Goal: Transaction & Acquisition: Obtain resource

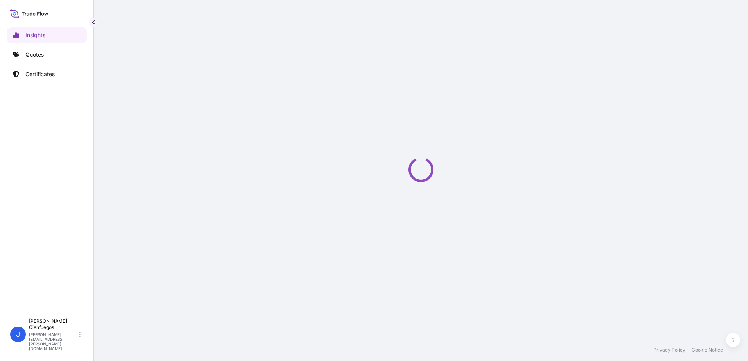
select select "2025"
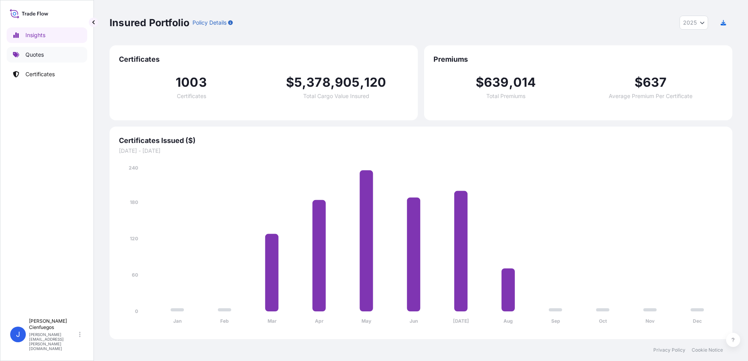
click at [47, 54] on link "Quotes" at bounding box center [47, 55] width 81 height 16
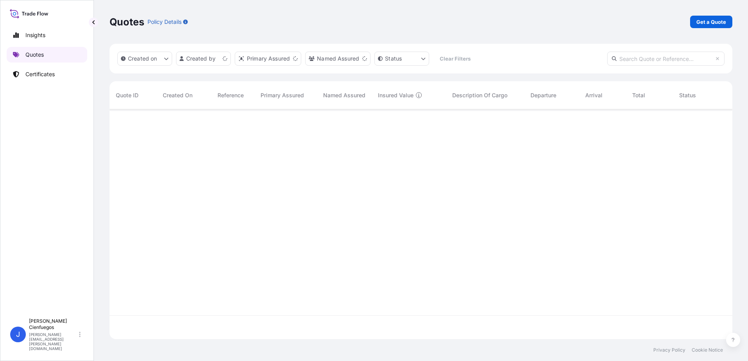
scroll to position [228, 617]
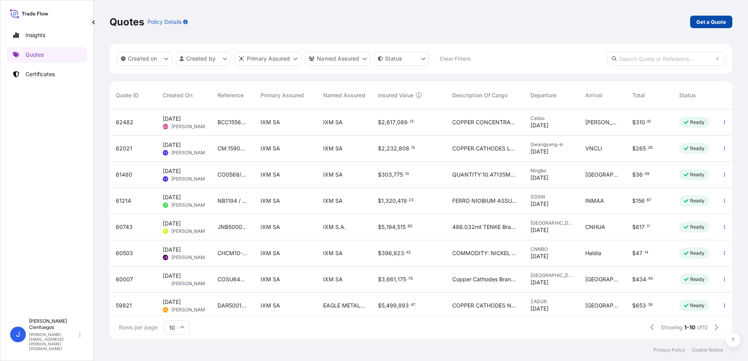
click at [717, 23] on p "Get a Quote" at bounding box center [711, 22] width 30 height 8
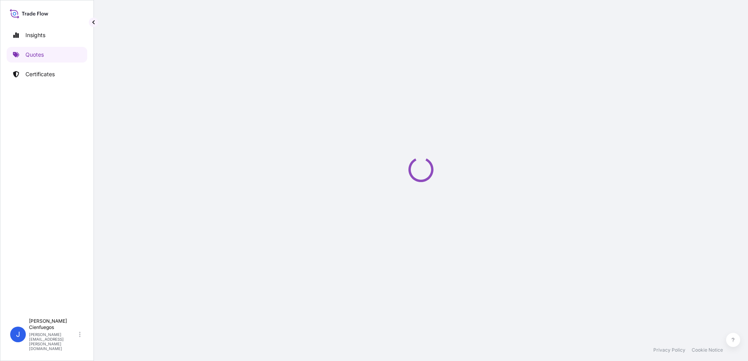
select select "Sea"
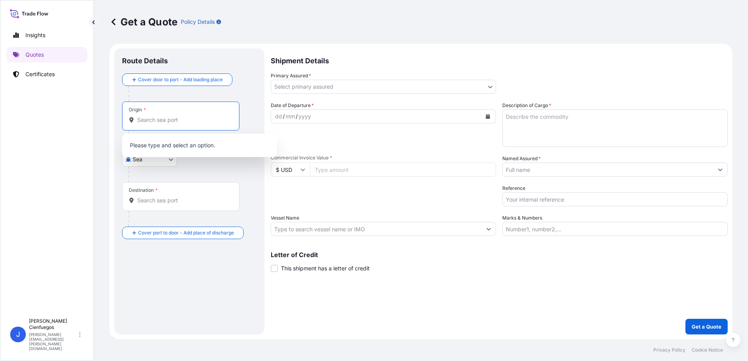
click at [164, 119] on input "Origin *" at bounding box center [183, 120] width 92 height 8
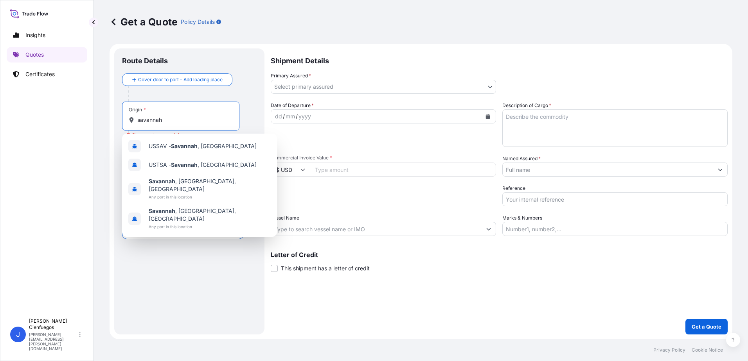
click at [182, 117] on input "savannah" at bounding box center [183, 120] width 92 height 8
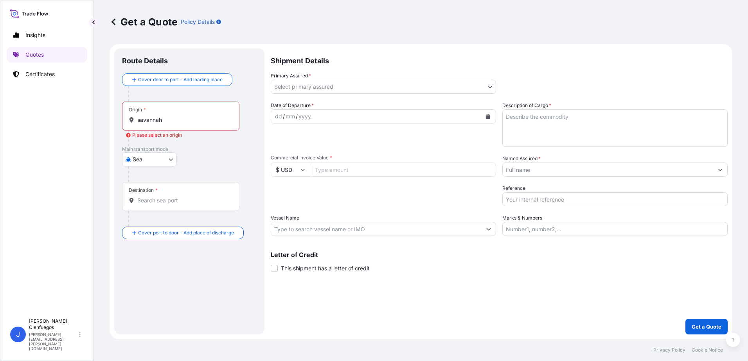
click at [184, 122] on input "savannah" at bounding box center [183, 120] width 92 height 8
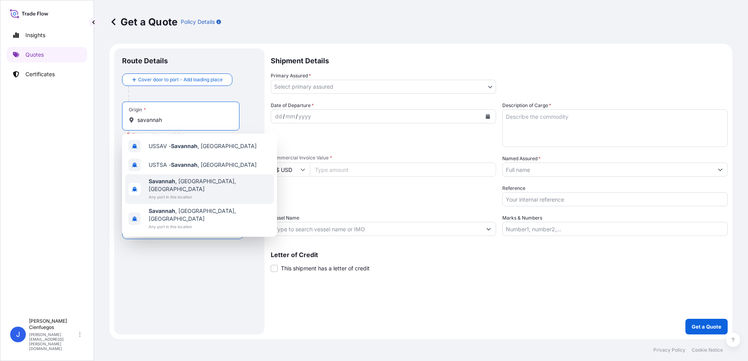
click at [191, 193] on span "Any port in this location" at bounding box center [210, 197] width 122 height 8
type input "Savannah, GA, USA"
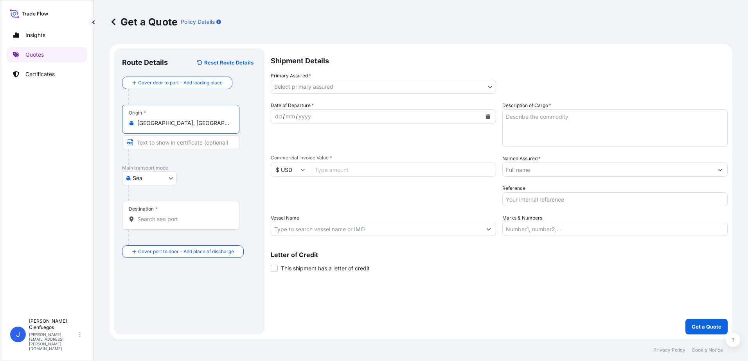
click at [149, 219] on input "Destination *" at bounding box center [183, 219] width 92 height 8
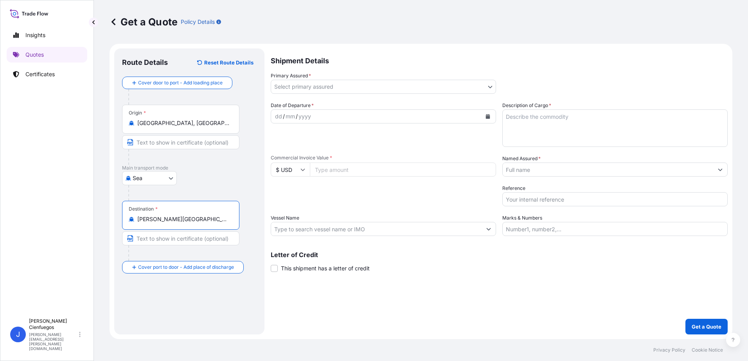
type input "BRSSZ - Santos, Brazil"
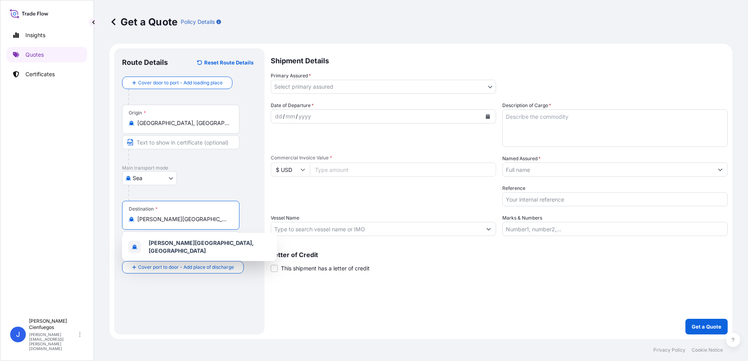
click at [310, 82] on body "1 option available. Insights Quotes Certificates J Jaime Cienfuegos jaime.cienf…" at bounding box center [374, 180] width 748 height 361
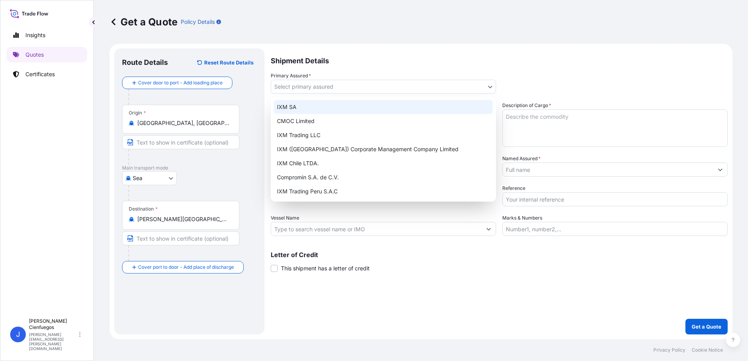
click at [325, 105] on div "IXM SA" at bounding box center [383, 107] width 219 height 14
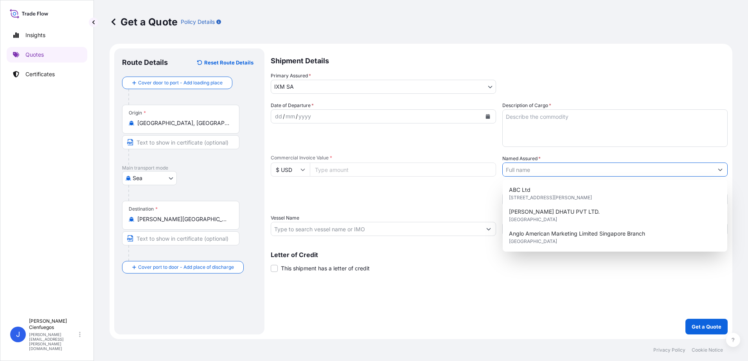
click at [560, 169] on input "Named Assured *" at bounding box center [607, 170] width 210 height 14
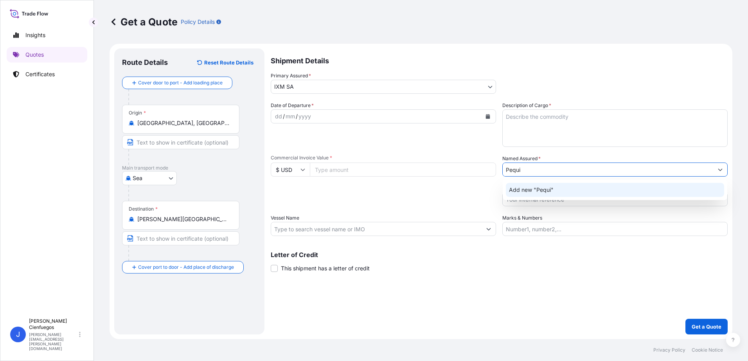
click at [326, 115] on div "dd / mm / yyyy" at bounding box center [376, 116] width 210 height 14
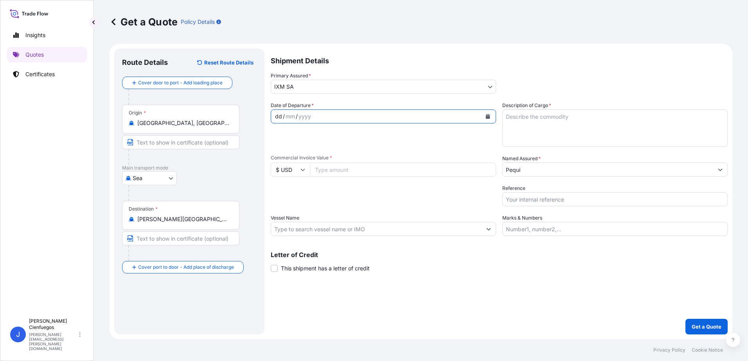
click at [487, 116] on icon "Calendar" at bounding box center [488, 116] width 4 height 5
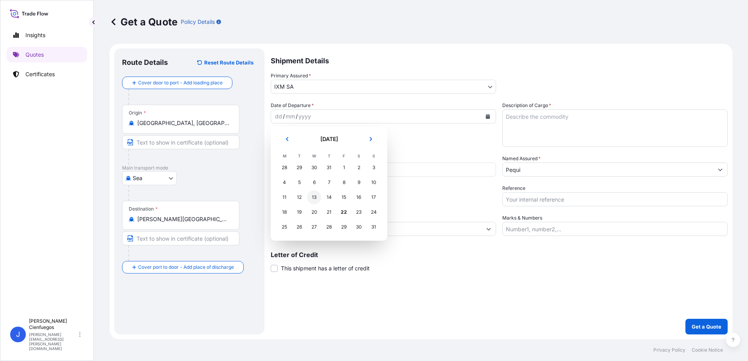
click at [316, 194] on div "13" at bounding box center [314, 197] width 14 height 14
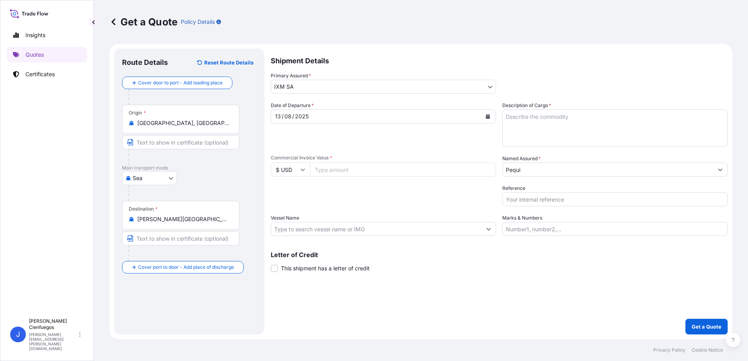
click at [335, 169] on input "Commercial Invoice Value *" at bounding box center [403, 170] width 186 height 14
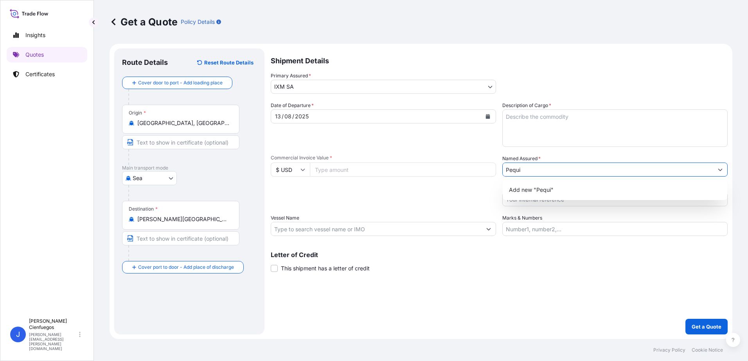
drag, startPoint x: 527, startPoint y: 172, endPoint x: 477, endPoint y: 178, distance: 51.2
click at [477, 178] on div "Date of Departure * 13 / 08 / 2025 Cargo Category * Metals of every type and de…" at bounding box center [499, 169] width 457 height 135
paste input "Industria E Comercio de Metais Pequi LTDA."
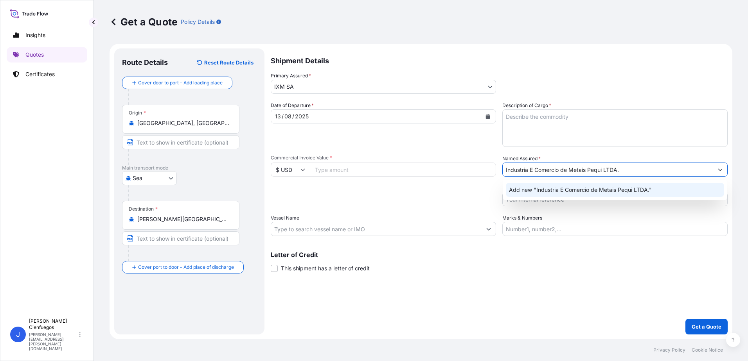
type input "Industria E Comercio de Metais Pequi LTDA."
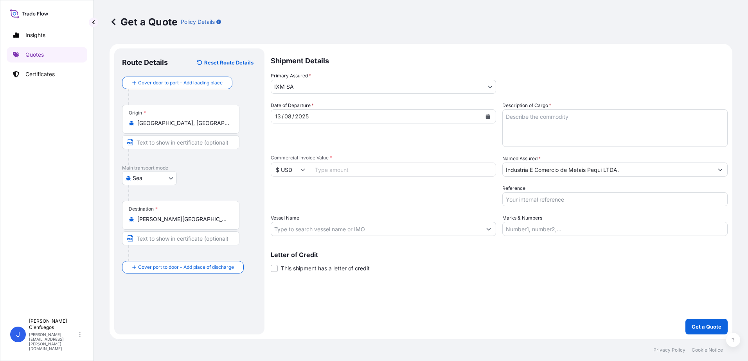
click at [536, 311] on div "Shipment Details Primary Assured * IXM SA IXM SA CMOC Limited IXM Trading LLC I…" at bounding box center [499, 191] width 457 height 286
click at [565, 171] on input "Industria E Comercio de Metais Pequi LTDA." at bounding box center [607, 170] width 210 height 14
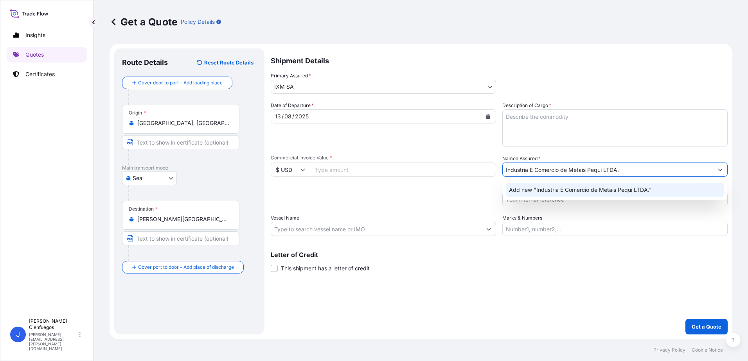
click at [570, 186] on div "Add new "Industria E Comercio de Metais Pequi LTDA."" at bounding box center [615, 190] width 218 height 14
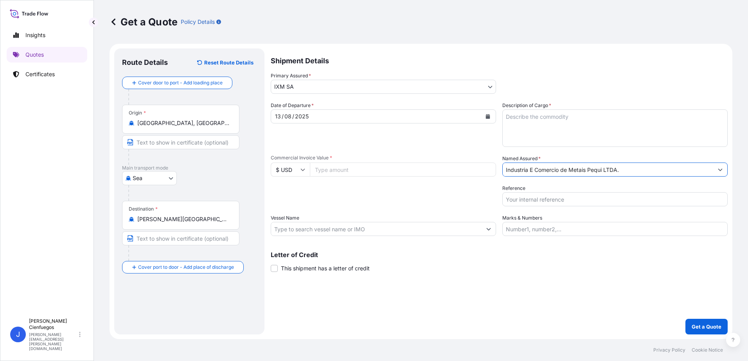
click at [537, 202] on input "Reference" at bounding box center [614, 199] width 225 height 14
click at [527, 129] on textarea "Description of Cargo *" at bounding box center [614, 128] width 225 height 38
click at [348, 169] on input "Commercial Invoice Value *" at bounding box center [403, 170] width 186 height 14
type input "5988871.85"
click at [363, 231] on input "Vessel Name" at bounding box center [376, 229] width 210 height 14
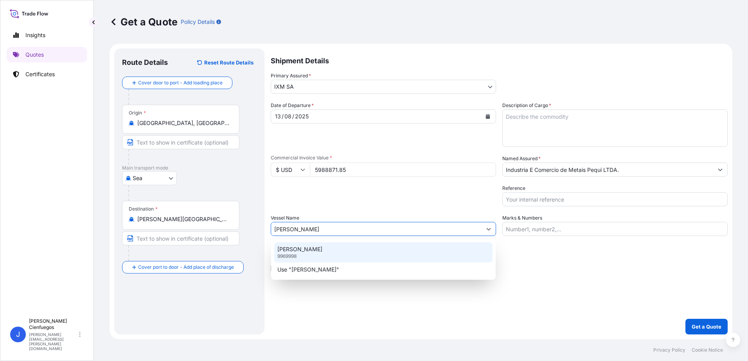
click at [344, 253] on div "CATHERINE C 9969998" at bounding box center [383, 252] width 218 height 20
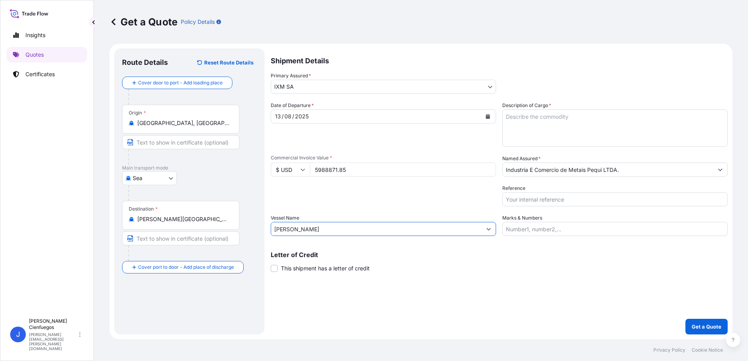
type input "CATHERINE C"
click at [583, 233] on input "Marks & Numbers" at bounding box center [614, 229] width 225 height 14
click at [538, 232] on input "Marks & Numbers" at bounding box center [614, 229] width 225 height 14
paste input "CM.16673"
drag, startPoint x: 539, startPoint y: 226, endPoint x: 492, endPoint y: 232, distance: 47.2
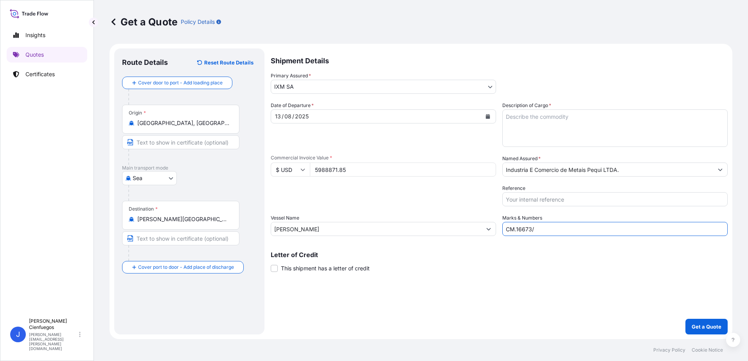
click at [492, 232] on div "Date of Departure * 13 / 08 / 2025 Cargo Category * Metals of every type and de…" at bounding box center [499, 169] width 457 height 135
type input "c"
click at [517, 199] on input "Reference" at bounding box center [614, 199] width 225 height 14
click at [529, 201] on input "Reference" at bounding box center [614, 199] width 225 height 14
paste input "CM.16673"
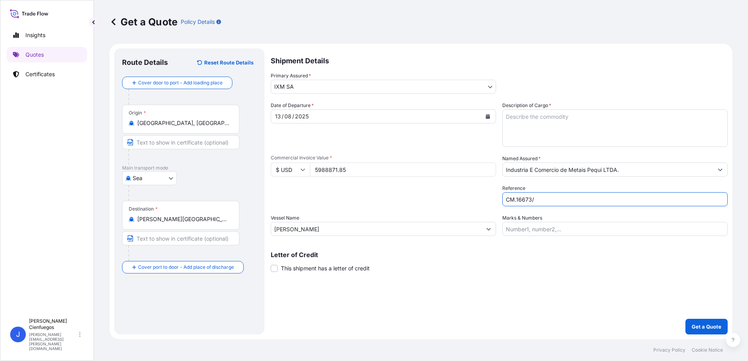
paste input "MEDUJZ727416"
type input "CM.16673/MEDUJZ727416"
click at [555, 225] on input "Marks & Numbers" at bounding box center [614, 229] width 225 height 14
type input "240"
click at [445, 229] on input "CATHERINE C" at bounding box center [376, 229] width 210 height 14
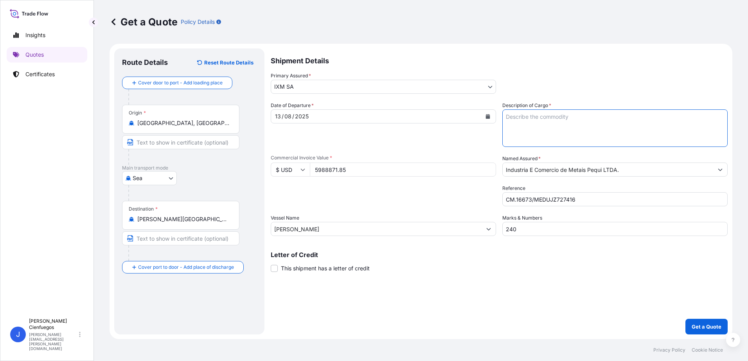
click at [538, 119] on textarea "Description of Cargo *" at bounding box center [614, 128] width 225 height 38
click at [574, 34] on div "Get a Quote Policy Details" at bounding box center [420, 22] width 622 height 44
click at [540, 123] on textarea "Description of Cargo *" at bounding box center [614, 128] width 225 height 38
click at [552, 122] on textarea "Description of Cargo *" at bounding box center [614, 128] width 225 height 38
paste textarea "GRADE A COPPER CATHODES BRAND: KFM"
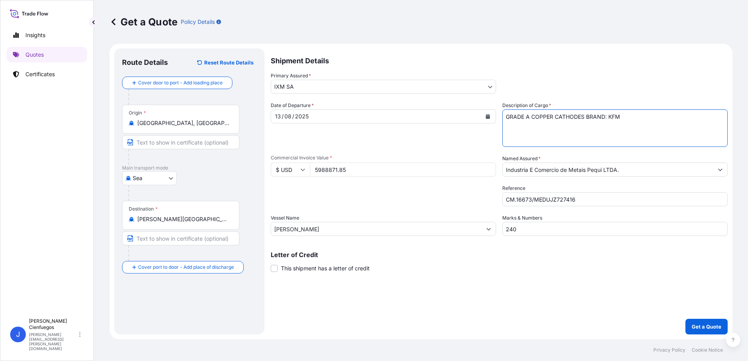
drag, startPoint x: 587, startPoint y: 117, endPoint x: 662, endPoint y: 116, distance: 75.9
click at [662, 116] on textarea "GRADE A COPPER CATHODES BRAND: KFM" at bounding box center [614, 128] width 225 height 38
type textarea "GRADE A COPPER CATHODES"
click at [716, 323] on p "Get a Quote" at bounding box center [706, 327] width 30 height 8
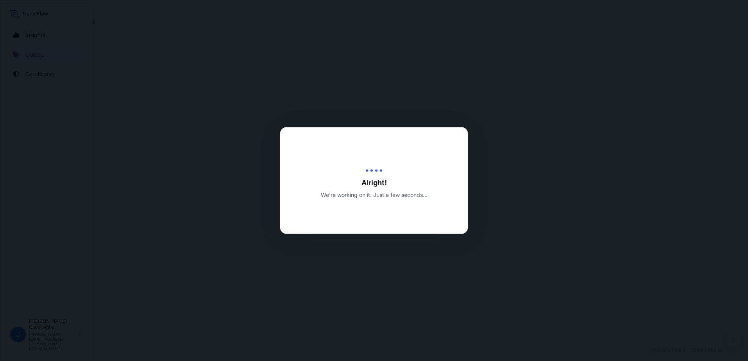
select select "Sea"
select select "31846"
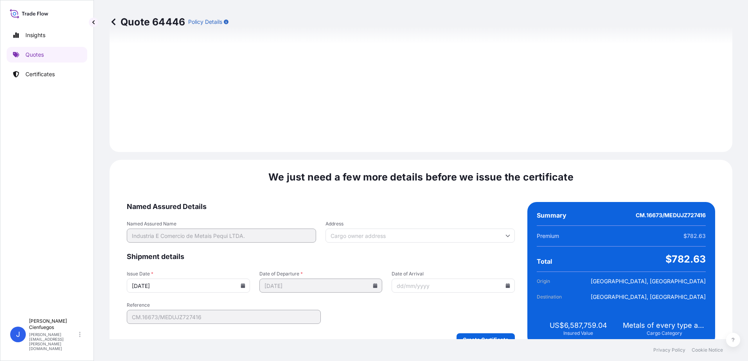
scroll to position [816, 0]
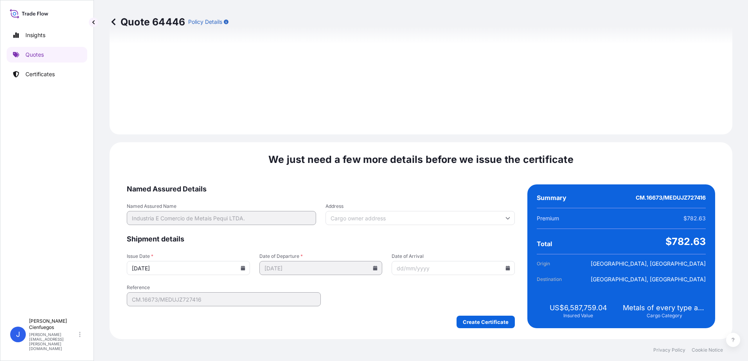
click at [450, 268] on input "Date of Arrival" at bounding box center [452, 268] width 123 height 14
click at [457, 183] on div "We just need a few more details before we issue the certificate Named Assured D…" at bounding box center [420, 240] width 622 height 197
drag, startPoint x: 452, startPoint y: 177, endPoint x: 373, endPoint y: 185, distance: 79.3
click at [373, 185] on span "Named Assured Details" at bounding box center [321, 189] width 388 height 9
click at [346, 215] on input "Address" at bounding box center [419, 218] width 189 height 14
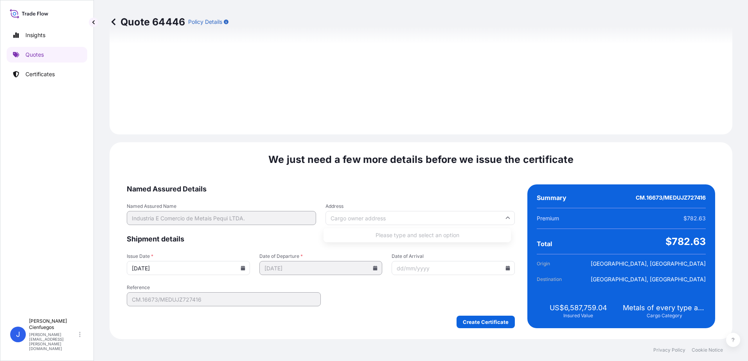
click at [374, 181] on div "We just need a few more details before we issue the certificate Named Assured D…" at bounding box center [420, 240] width 622 height 197
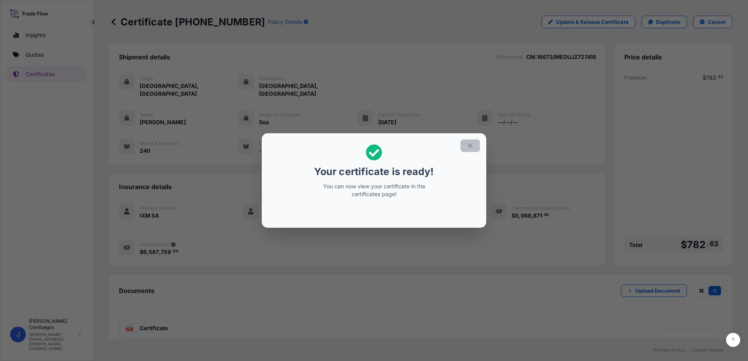
click at [465, 149] on button "button" at bounding box center [470, 146] width 20 height 13
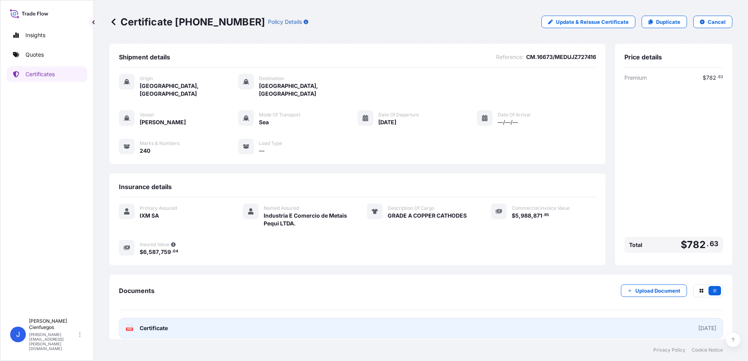
click at [519, 326] on link "PDF Certificate 2025-08-22" at bounding box center [421, 328] width 604 height 20
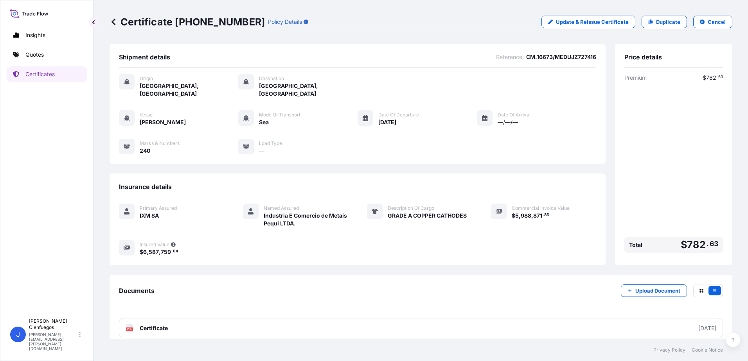
click at [178, 339] on div "Documents Upload Document PDF Certificate 2025-08-22" at bounding box center [420, 311] width 622 height 73
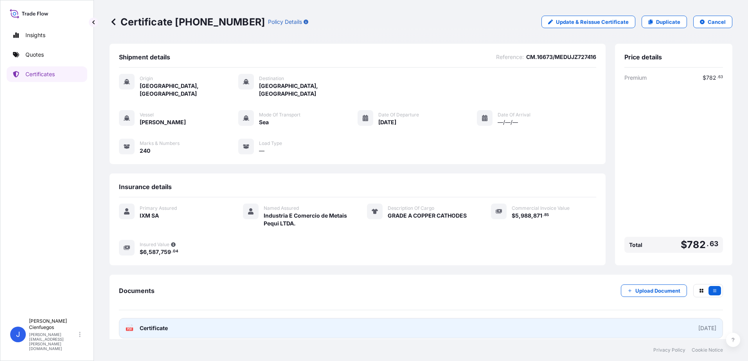
click at [167, 325] on span "Certificate" at bounding box center [154, 329] width 28 height 8
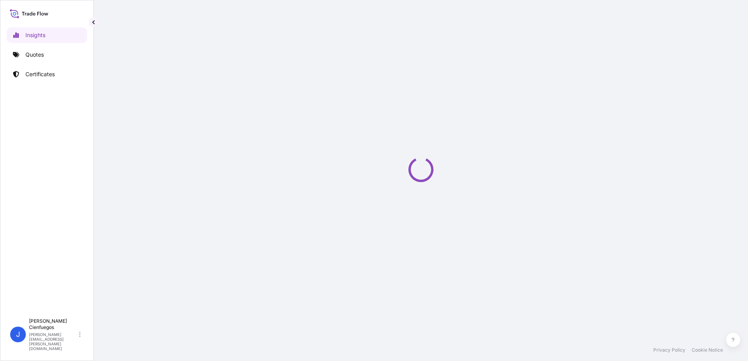
select select "2025"
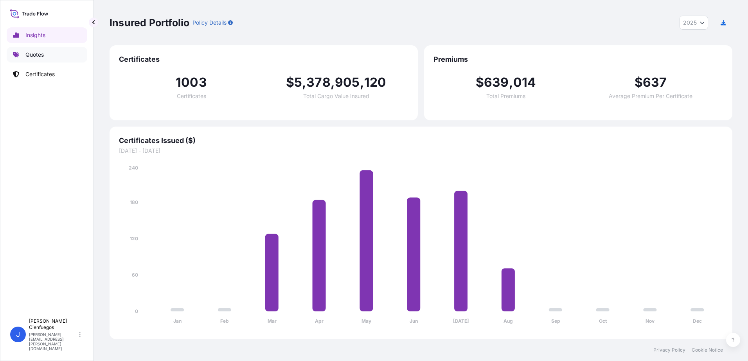
click at [51, 57] on link "Quotes" at bounding box center [47, 55] width 81 height 16
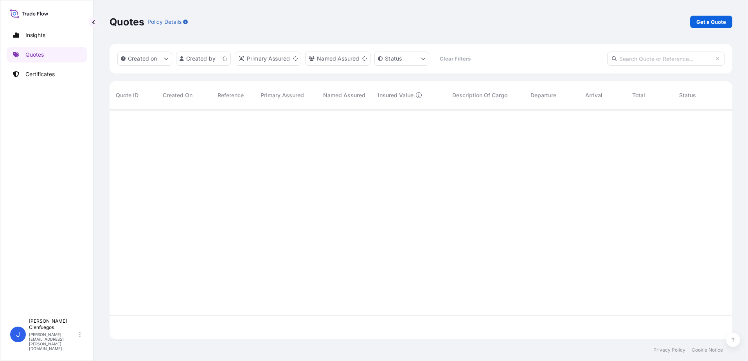
scroll to position [228, 617]
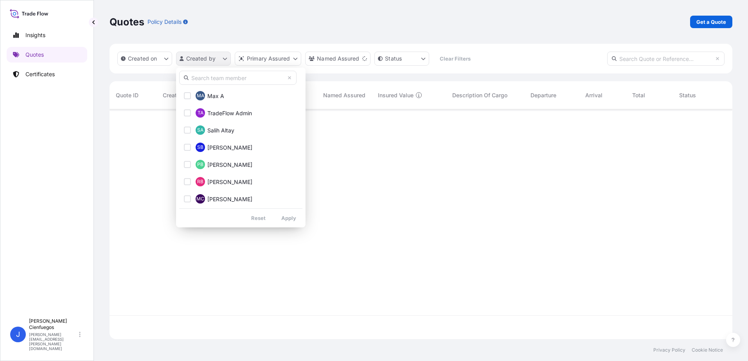
click at [224, 59] on html "Insights Quotes Certificates J [PERSON_NAME] [PERSON_NAME][EMAIL_ADDRESS][PERSO…" at bounding box center [374, 180] width 748 height 361
click at [231, 82] on input "text" at bounding box center [237, 78] width 117 height 14
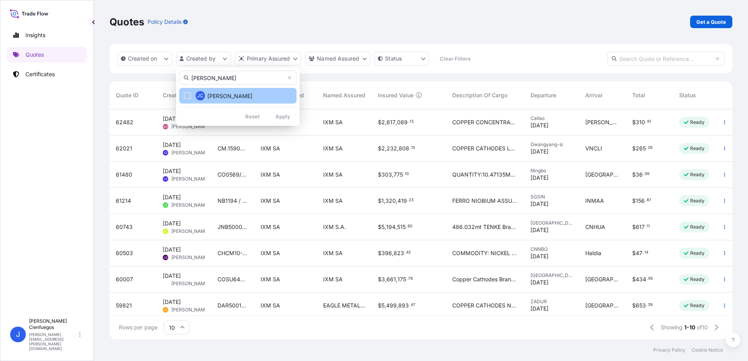
type input "[PERSON_NAME]"
click at [249, 95] on span "[PERSON_NAME]" at bounding box center [229, 96] width 45 height 8
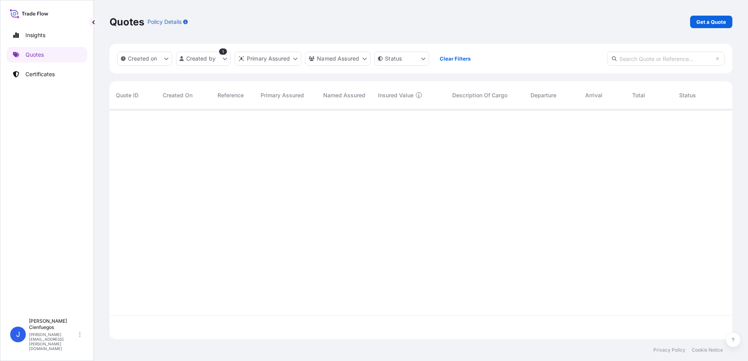
scroll to position [252, 617]
click at [653, 57] on input "text" at bounding box center [665, 59] width 117 height 14
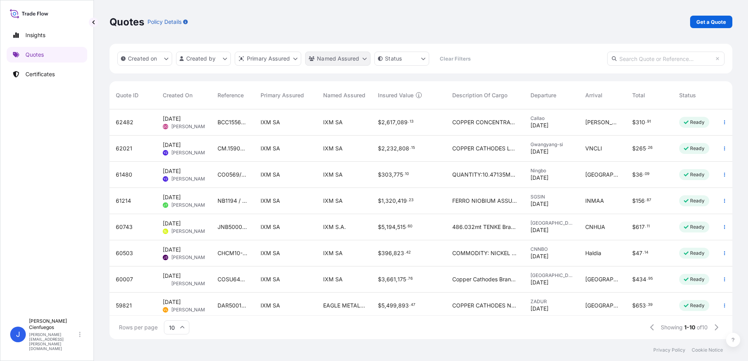
click at [360, 60] on html "Insights Quotes Certificates J [PERSON_NAME] [PERSON_NAME][EMAIL_ADDRESS][PERSO…" at bounding box center [374, 180] width 748 height 361
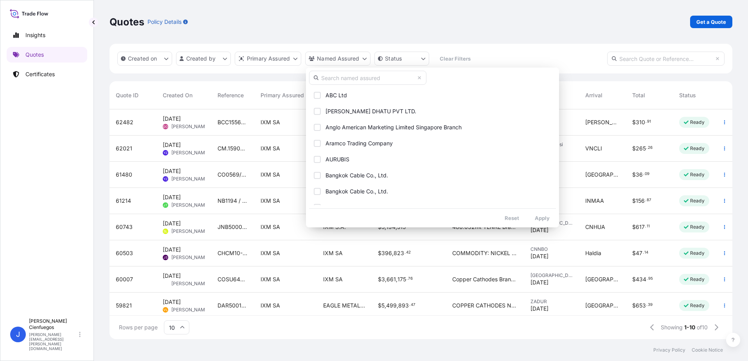
click at [370, 81] on input "text" at bounding box center [367, 78] width 117 height 14
type input "ixm"
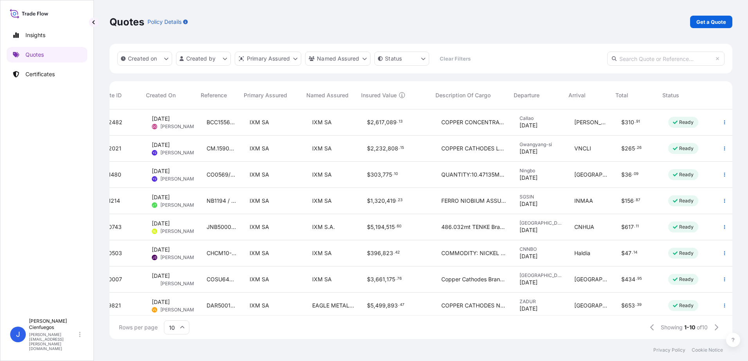
scroll to position [62, 17]
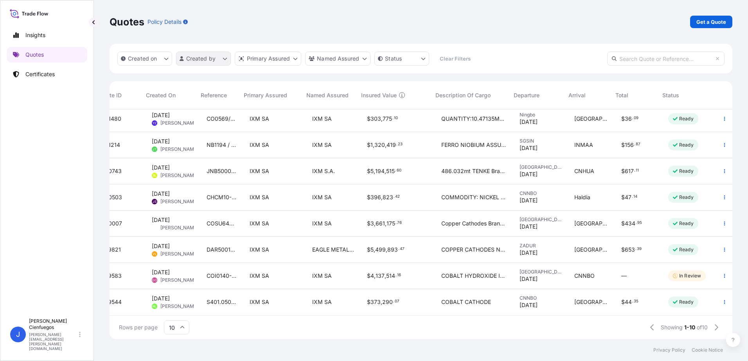
click at [222, 62] on html "Insights Quotes Certificates J [PERSON_NAME] [PERSON_NAME][EMAIL_ADDRESS][PERSO…" at bounding box center [374, 180] width 748 height 361
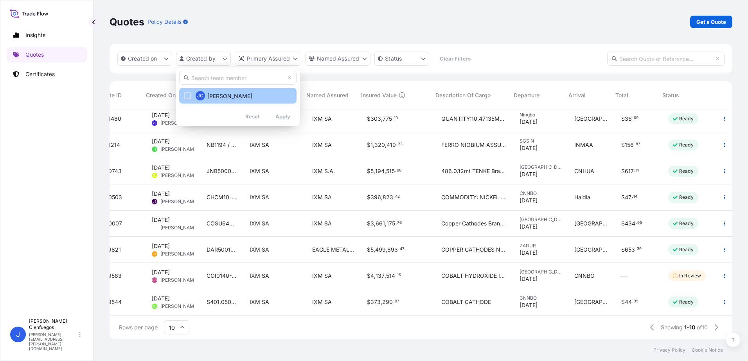
click at [225, 90] on button "[PERSON_NAME]" at bounding box center [237, 96] width 117 height 16
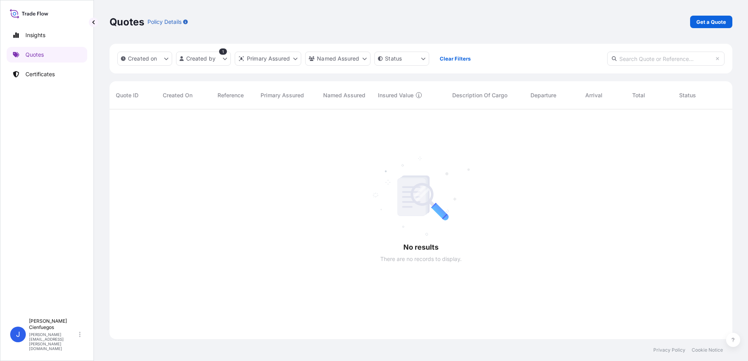
scroll to position [252, 617]
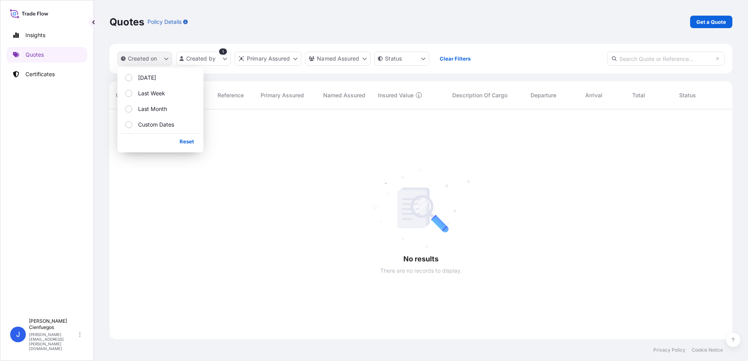
click at [159, 57] on button "Created on" at bounding box center [144, 59] width 55 height 14
click at [172, 109] on button "Last Month" at bounding box center [160, 109] width 80 height 14
click at [161, 99] on button "Last Week" at bounding box center [160, 93] width 80 height 14
click at [147, 76] on p "[DATE]" at bounding box center [147, 78] width 18 height 8
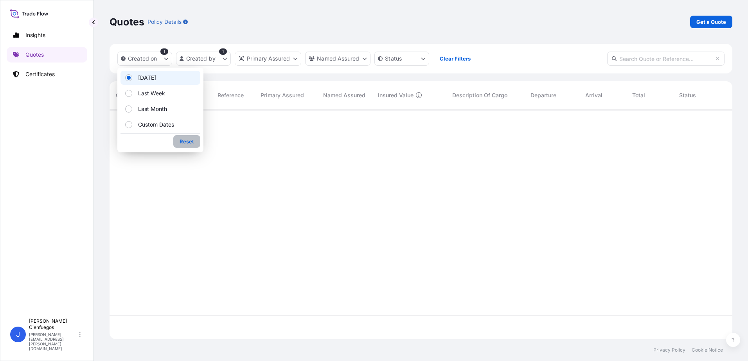
click at [188, 140] on p "Reset" at bounding box center [186, 142] width 14 height 8
click at [225, 57] on html "Insights Quotes Certificates J [PERSON_NAME] [PERSON_NAME][EMAIL_ADDRESS][PERSO…" at bounding box center [374, 180] width 748 height 361
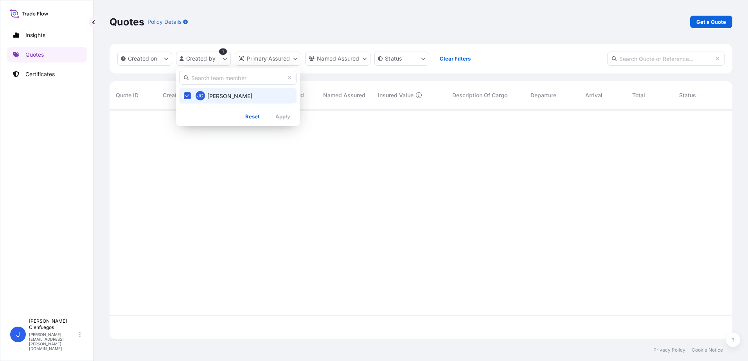
click at [228, 81] on input "text" at bounding box center [237, 78] width 117 height 14
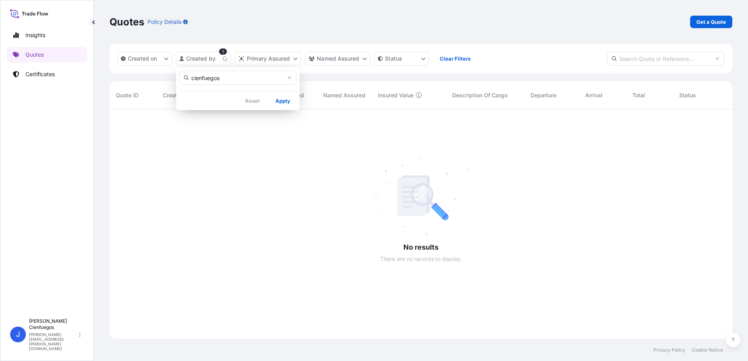
scroll to position [252, 617]
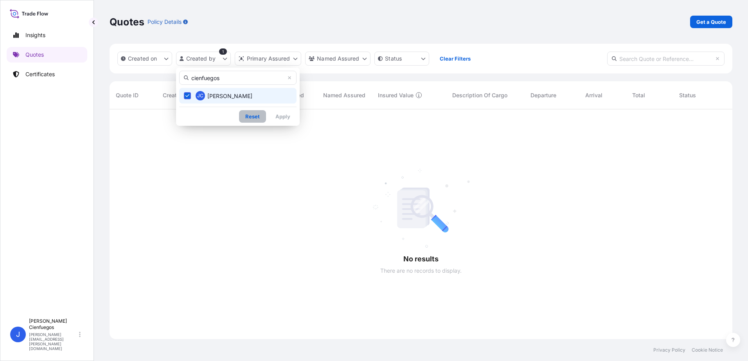
type input "cienfuegos"
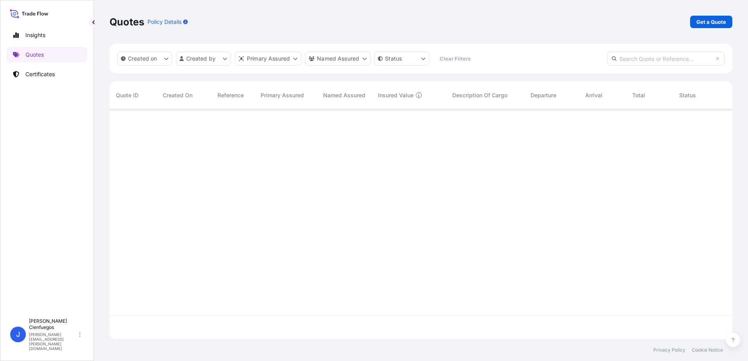
scroll to position [228, 617]
click at [423, 59] on html "Insights Quotes Certificates J [PERSON_NAME] [PERSON_NAME][EMAIL_ADDRESS][PERSO…" at bounding box center [374, 180] width 748 height 361
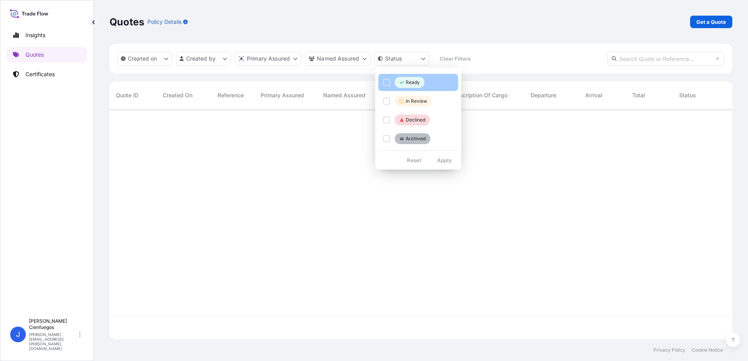
click at [415, 81] on p "Ready" at bounding box center [412, 82] width 14 height 6
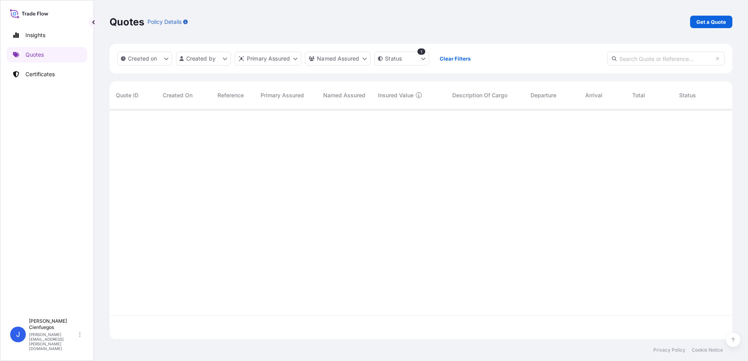
click at [667, 52] on input "text" at bounding box center [665, 59] width 117 height 14
click at [51, 62] on link "Quotes" at bounding box center [47, 55] width 81 height 16
click at [51, 79] on link "Certificates" at bounding box center [47, 74] width 81 height 16
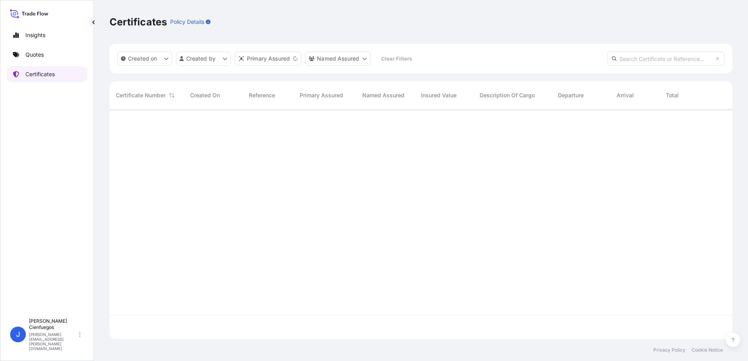
scroll to position [228, 617]
click at [225, 60] on html "Insights Quotes Certificates J [PERSON_NAME] [PERSON_NAME][EMAIL_ADDRESS][PERSO…" at bounding box center [374, 180] width 748 height 361
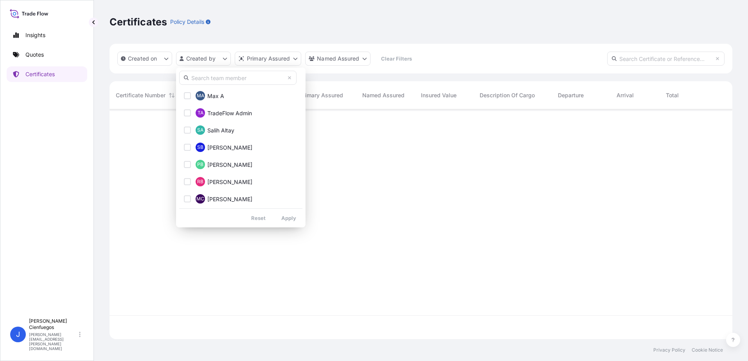
click at [228, 78] on input "text" at bounding box center [237, 78] width 117 height 14
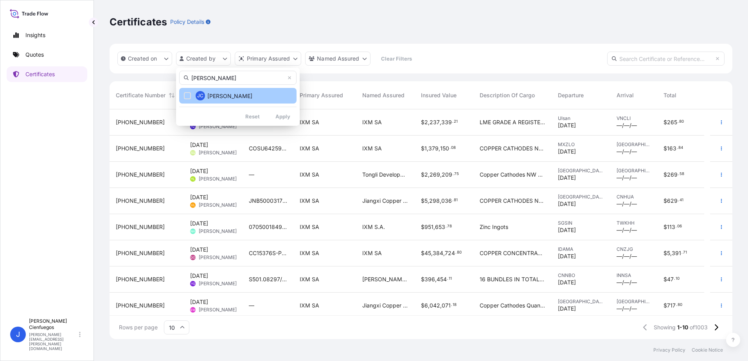
type input "[PERSON_NAME]"
click at [192, 97] on button "[PERSON_NAME]" at bounding box center [237, 96] width 117 height 16
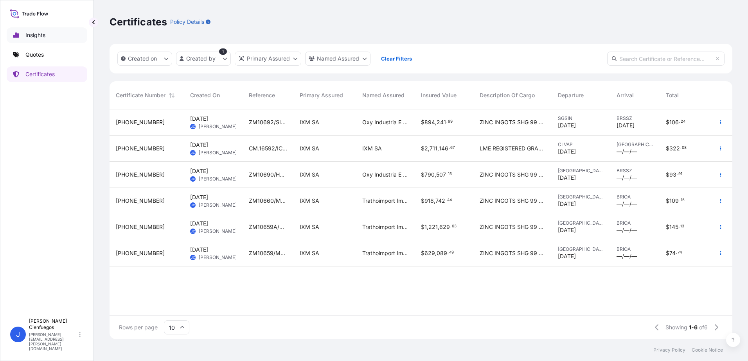
click at [23, 33] on link "Insights" at bounding box center [47, 35] width 81 height 16
select select "2025"
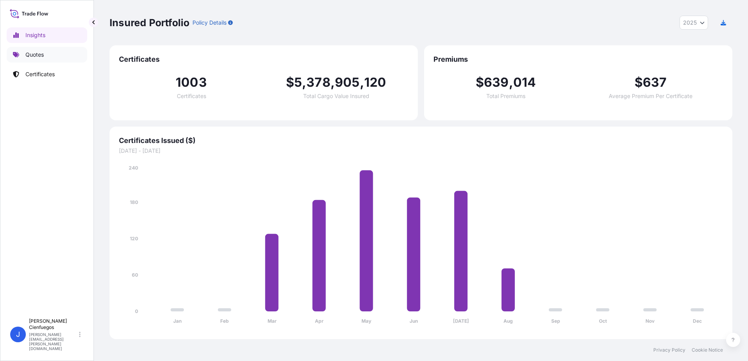
click at [47, 56] on link "Quotes" at bounding box center [47, 55] width 81 height 16
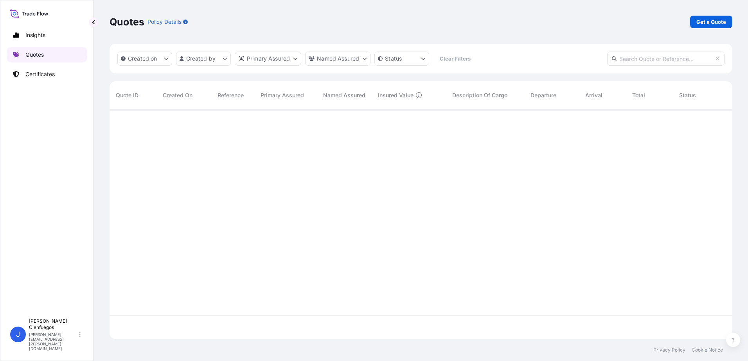
scroll to position [228, 617]
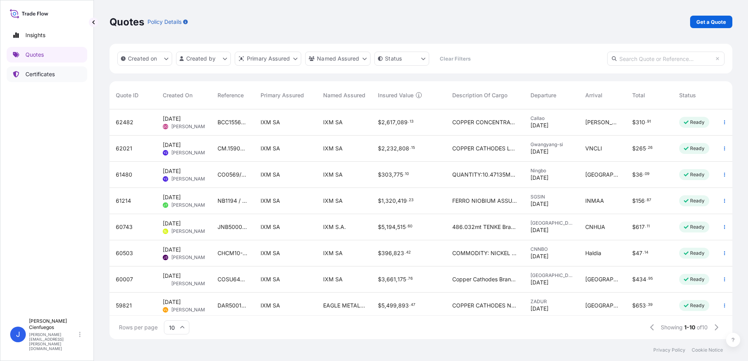
click at [78, 79] on link "Certificates" at bounding box center [47, 74] width 81 height 16
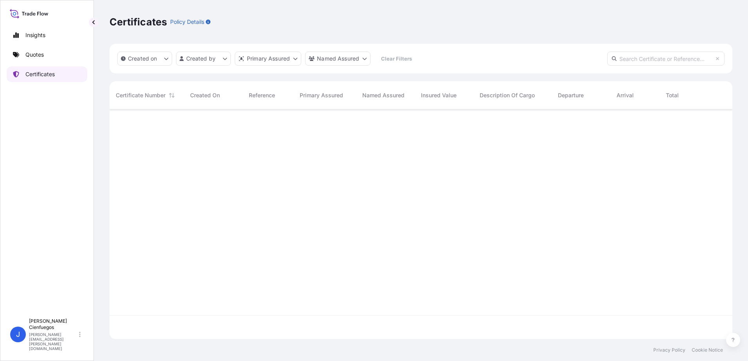
scroll to position [228, 617]
click at [226, 60] on html "Insights Quotes Certificates J [PERSON_NAME] [PERSON_NAME][EMAIL_ADDRESS][PERSO…" at bounding box center [374, 180] width 748 height 361
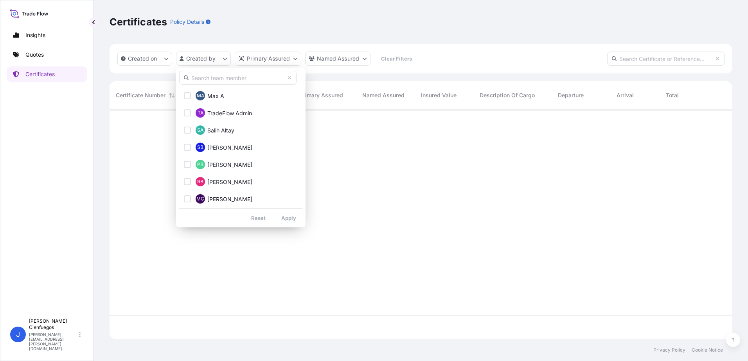
click at [219, 80] on input "text" at bounding box center [237, 78] width 117 height 14
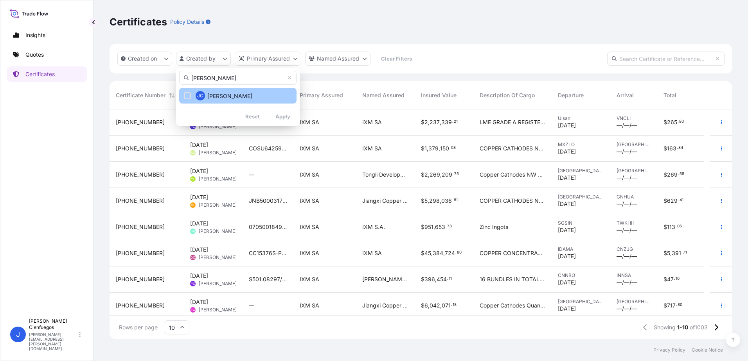
type input "[PERSON_NAME]"
click at [185, 94] on div "Select Option" at bounding box center [187, 95] width 7 height 7
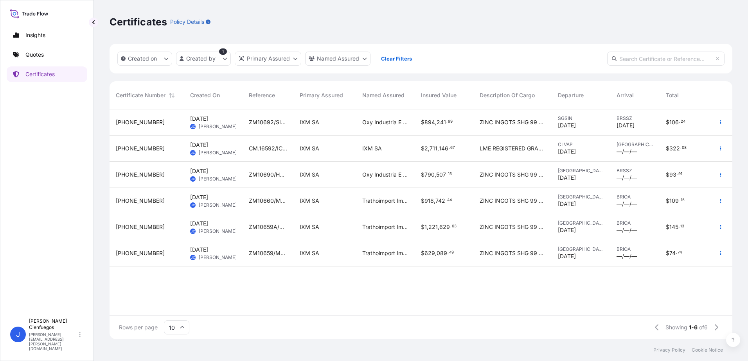
click at [380, 150] on span "IXM SA" at bounding box center [372, 149] width 20 height 8
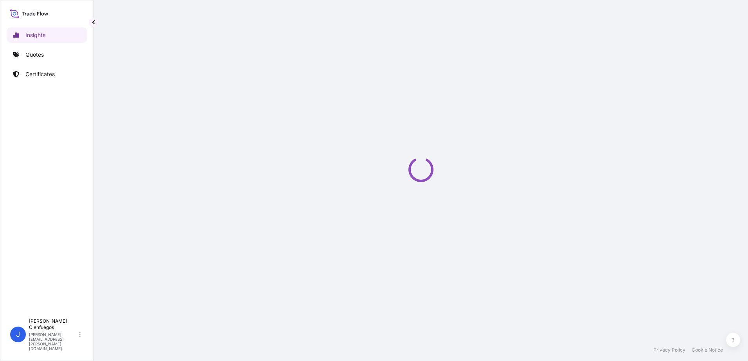
select select "2025"
